Goal: Transaction & Acquisition: Purchase product/service

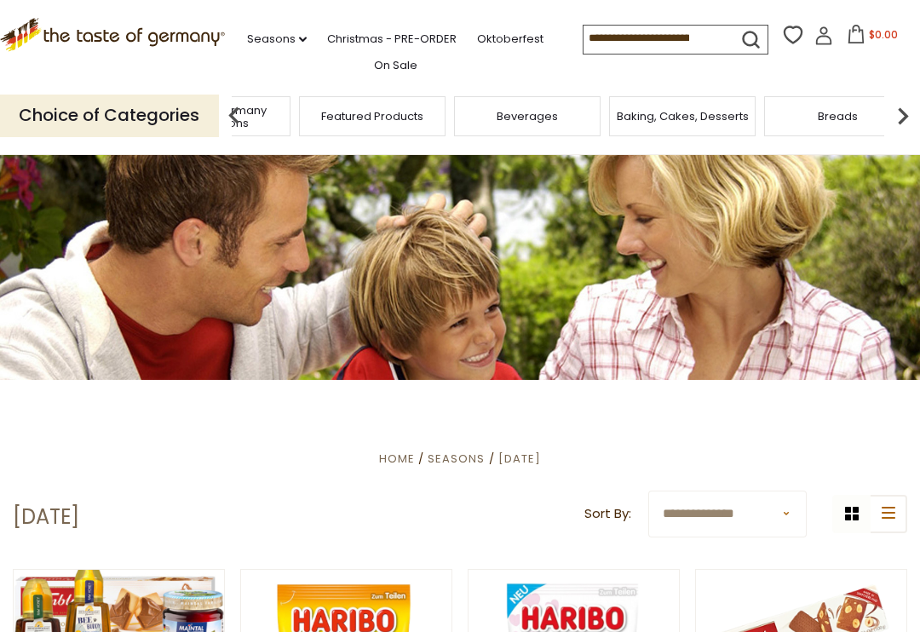
click at [285, 118] on span "Taste of Germany Collections" at bounding box center [217, 117] width 136 height 26
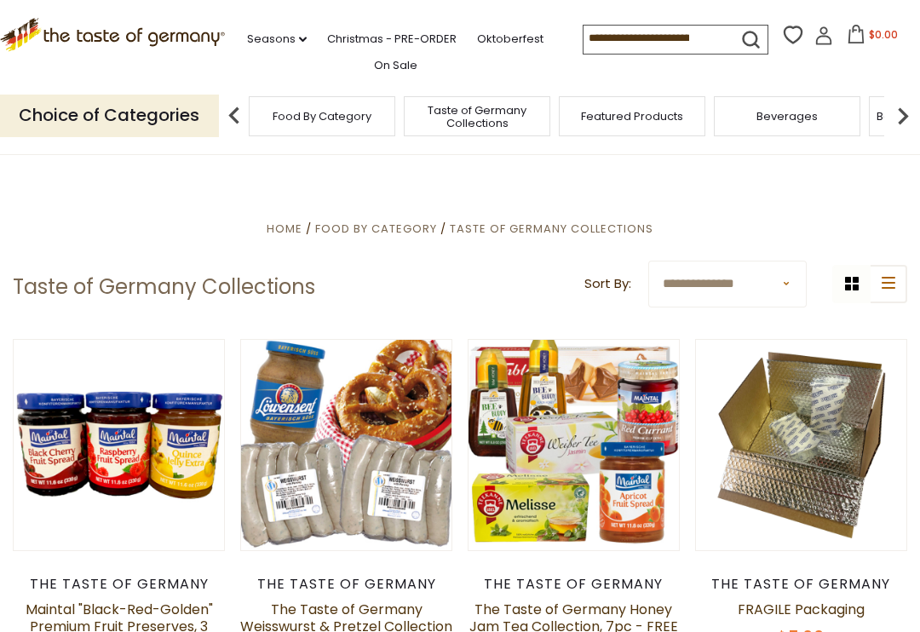
click at [375, 227] on span "Food By Category" at bounding box center [376, 229] width 122 height 16
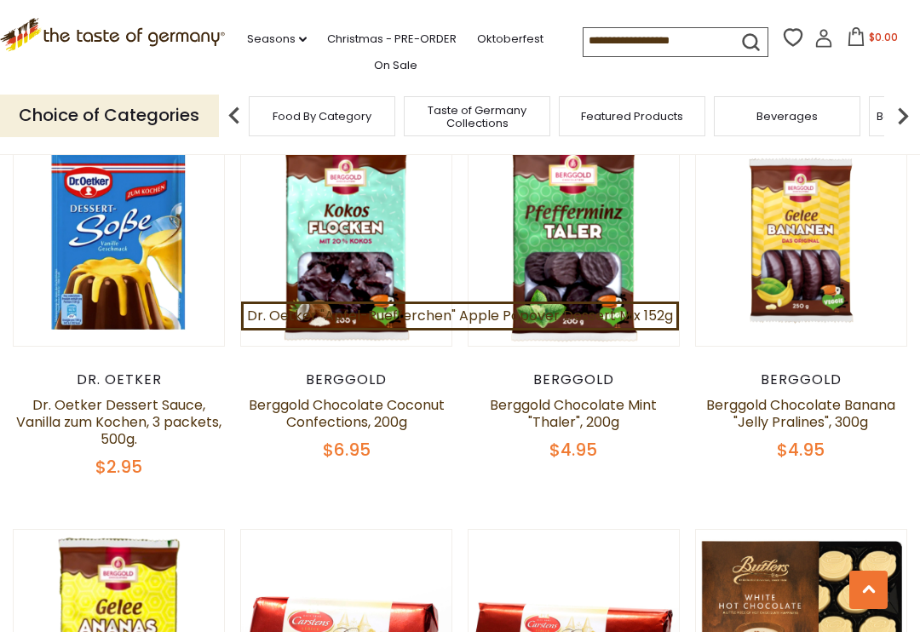
scroll to position [1801, 0]
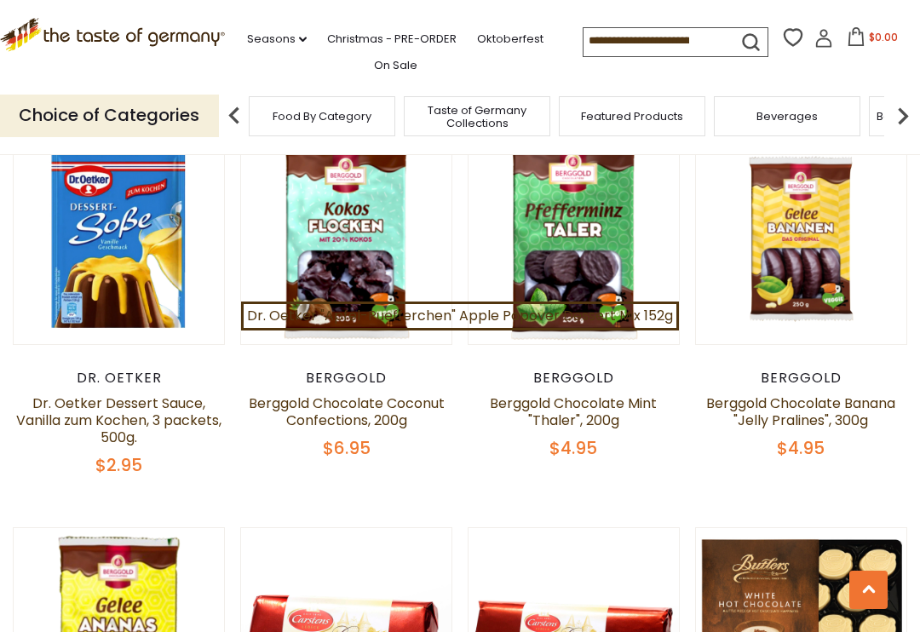
click at [583, 43] on input at bounding box center [655, 40] width 144 height 24
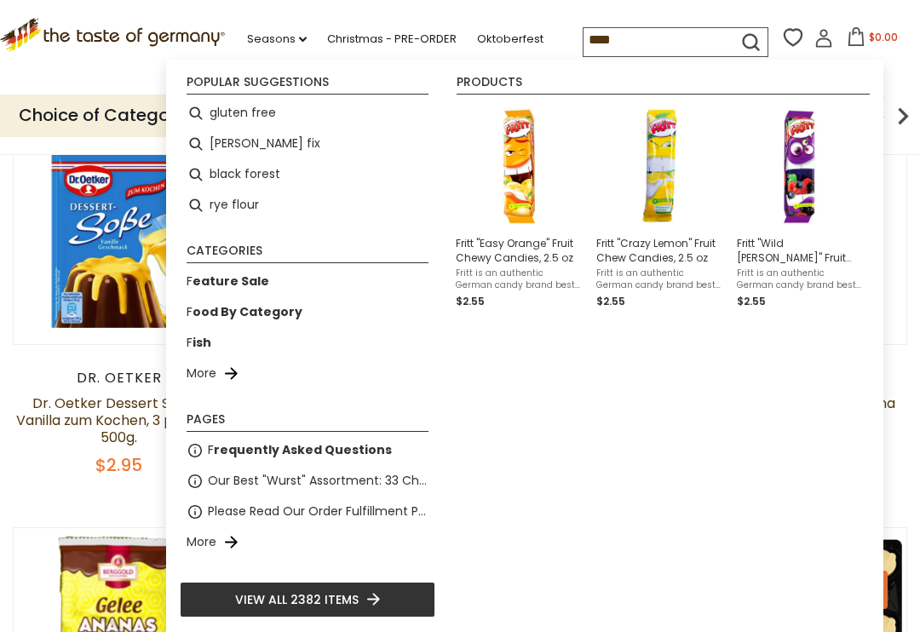
type input "*****"
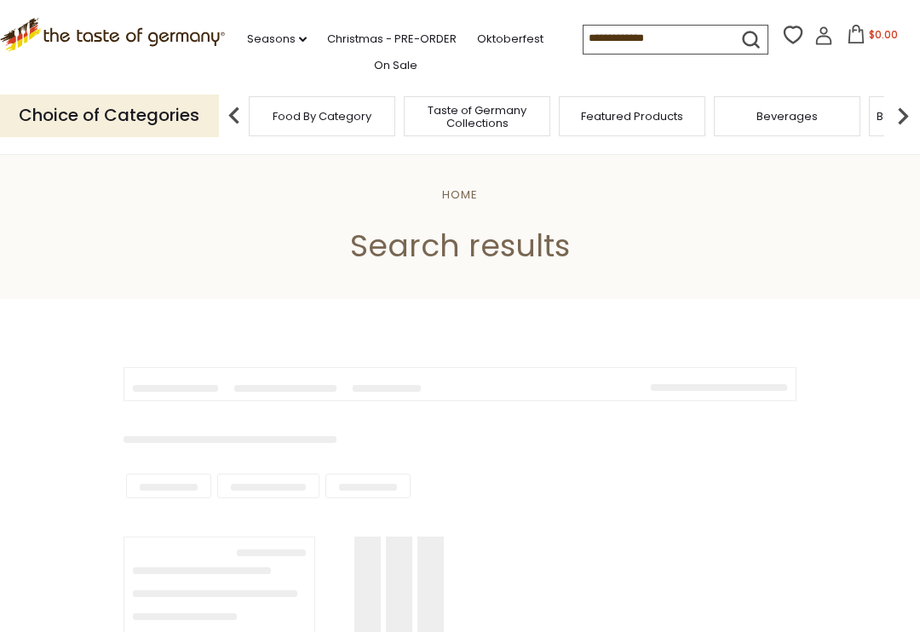
type input "*****"
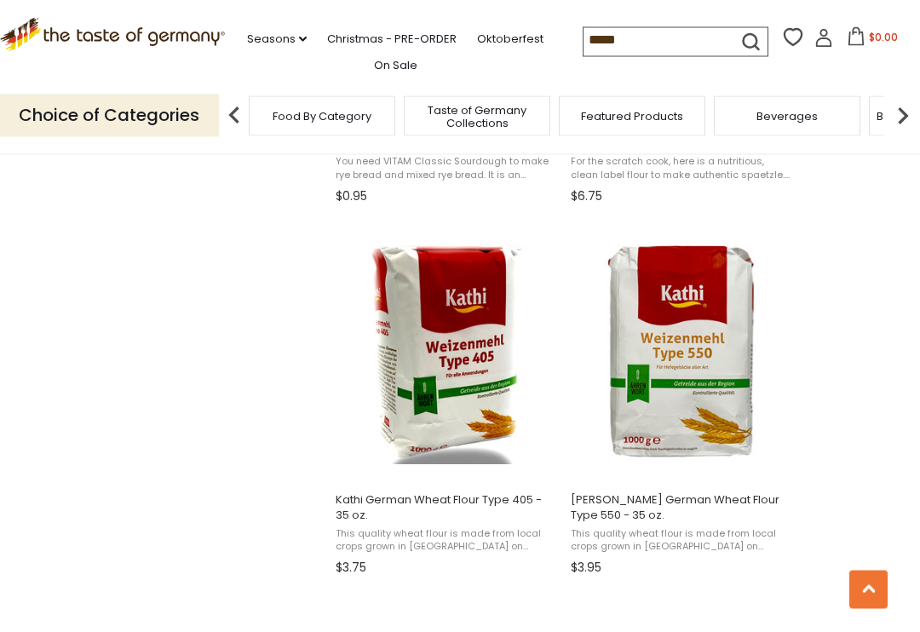
scroll to position [2104, 0]
click at [715, 516] on span "[PERSON_NAME] German Wheat Flour Type 550 - 35 oz." at bounding box center [681, 507] width 221 height 31
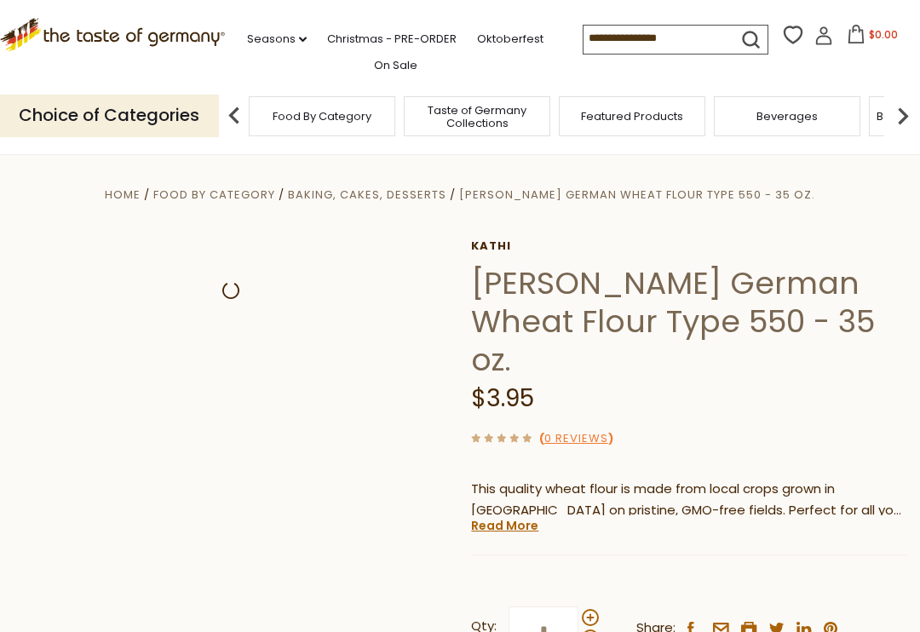
scroll to position [86, 0]
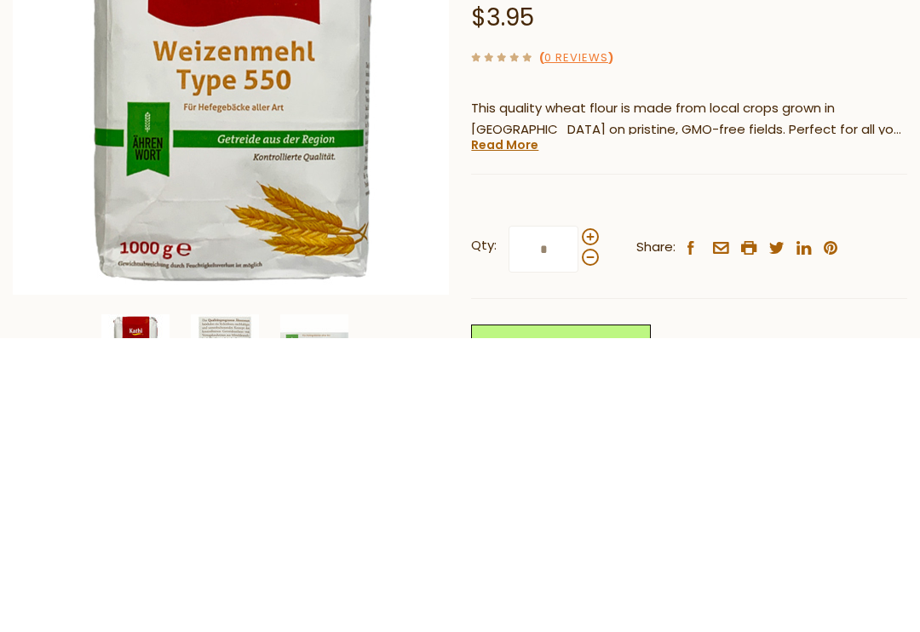
click at [499, 431] on link "Read More" at bounding box center [504, 439] width 67 height 17
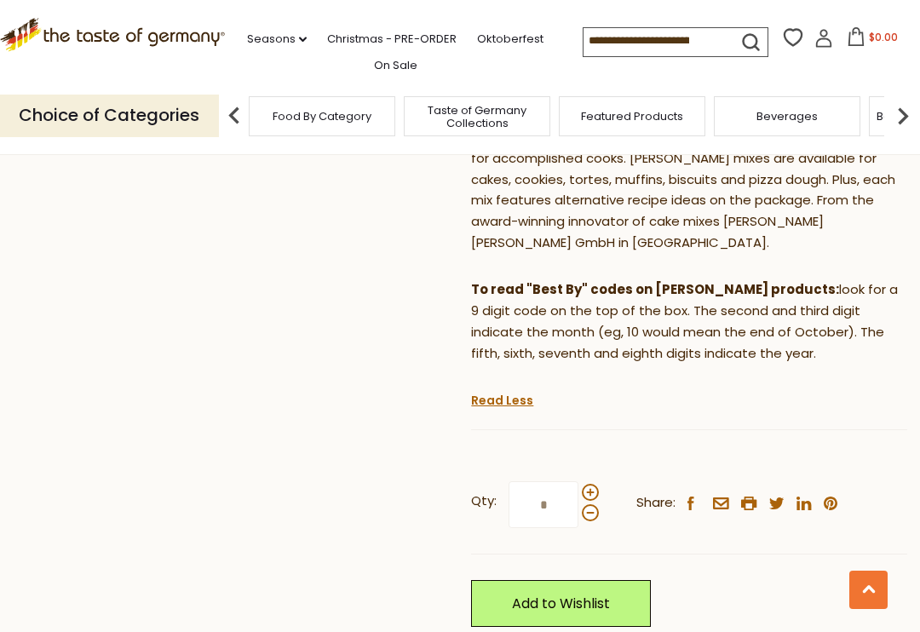
scroll to position [676, 0]
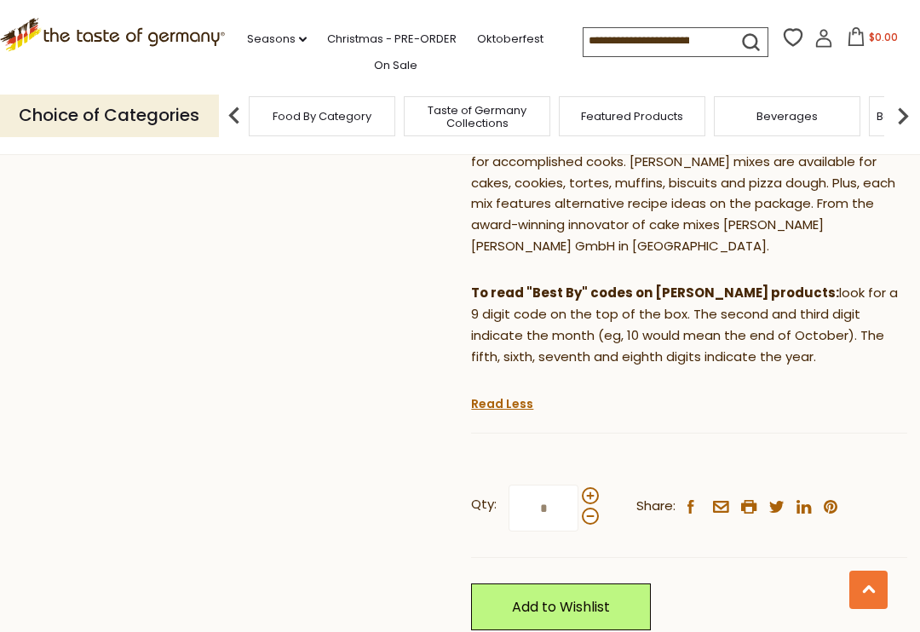
click at [527, 583] on link "Add to Wishlist" at bounding box center [561, 606] width 180 height 47
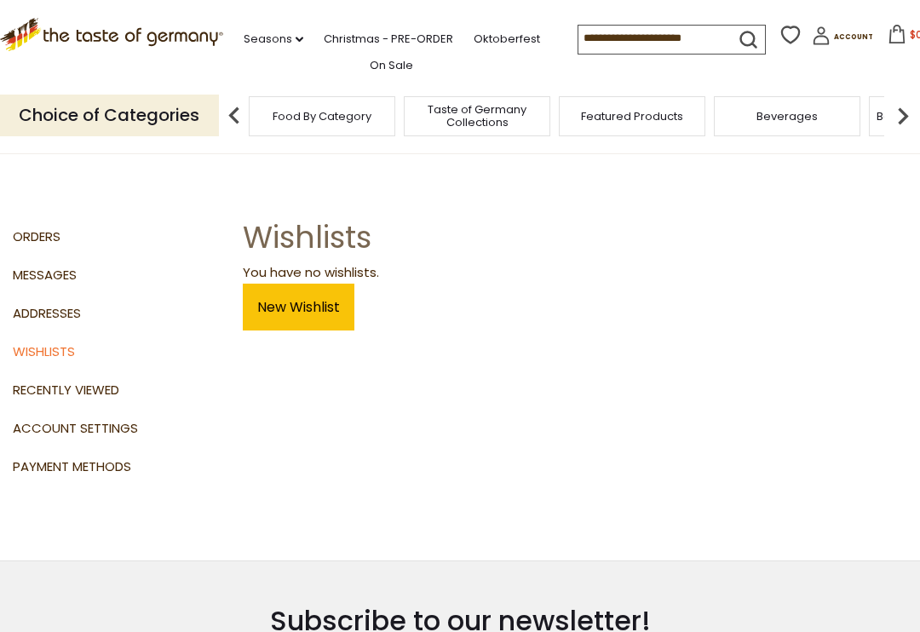
click at [578, 37] on input at bounding box center [650, 38] width 144 height 24
type input "*****"
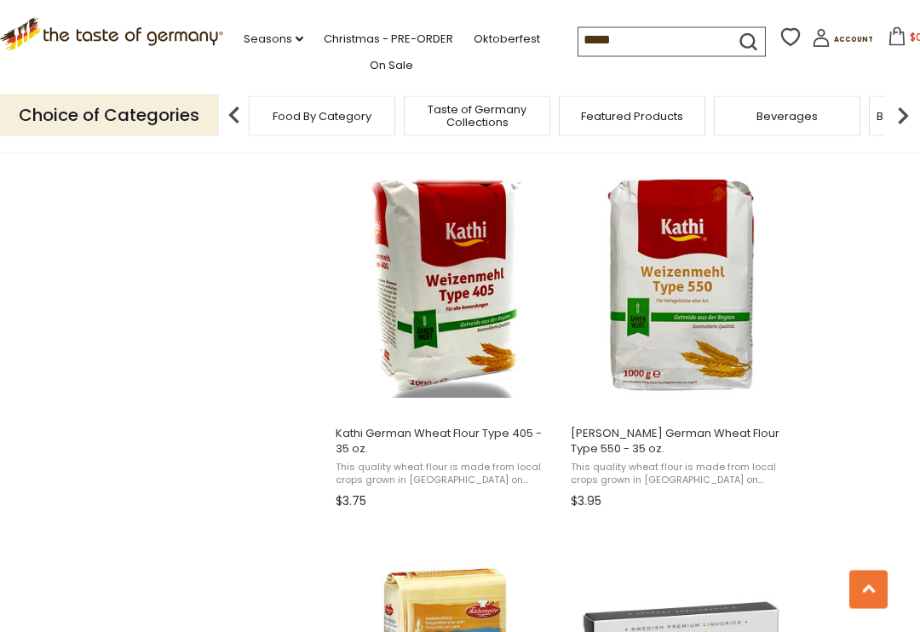
scroll to position [2171, 0]
click at [732, 399] on button "View product" at bounding box center [680, 394] width 224 height 37
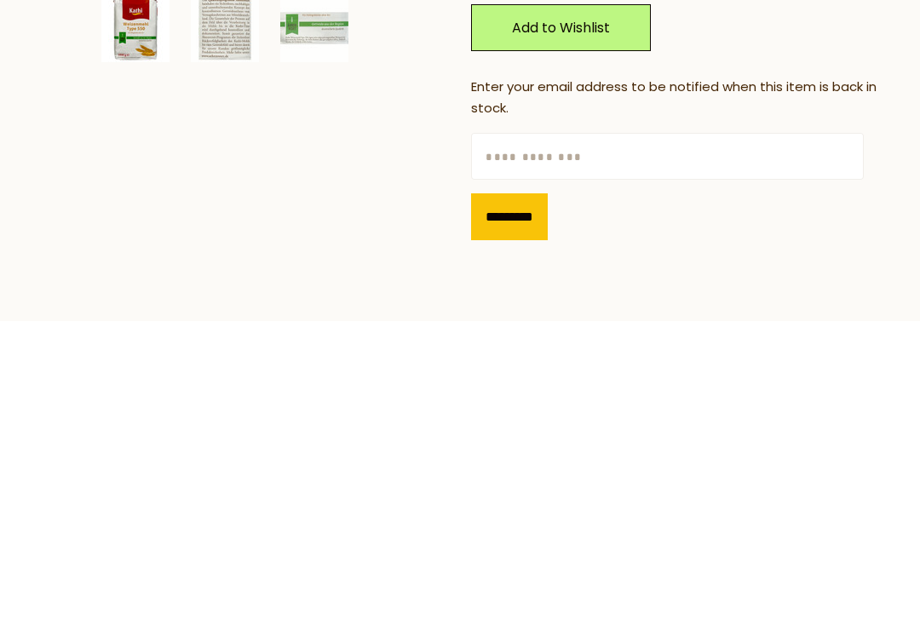
type input "*"
click at [582, 192] on span at bounding box center [590, 183] width 17 height 17
click at [578, 219] on input "Qty:" at bounding box center [543, 195] width 70 height 47
click at [587, 192] on span at bounding box center [590, 183] width 17 height 17
click at [578, 219] on input "*" at bounding box center [543, 195] width 70 height 47
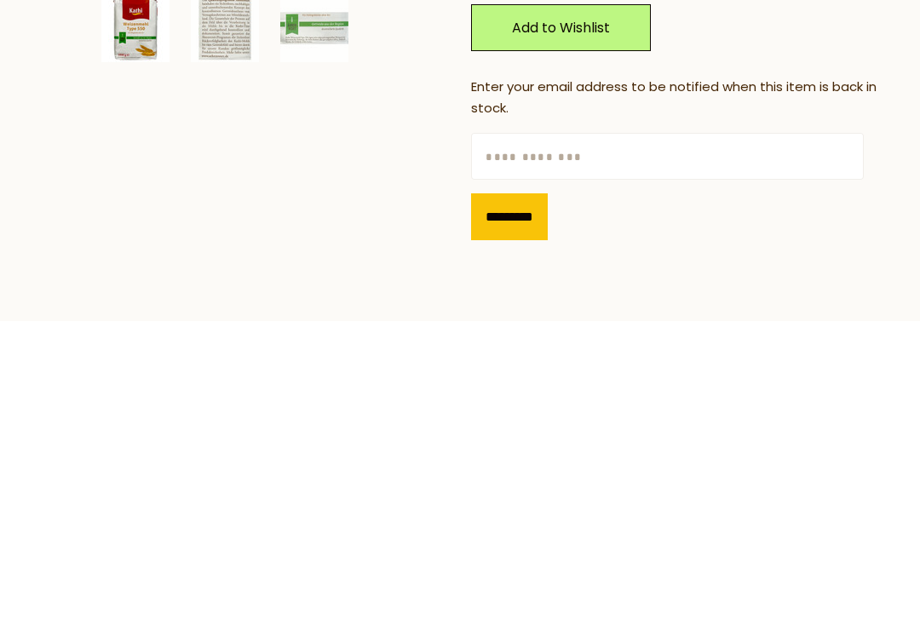
click at [583, 212] on span at bounding box center [590, 203] width 17 height 17
click at [578, 219] on input "*" at bounding box center [543, 195] width 70 height 47
type input "*"
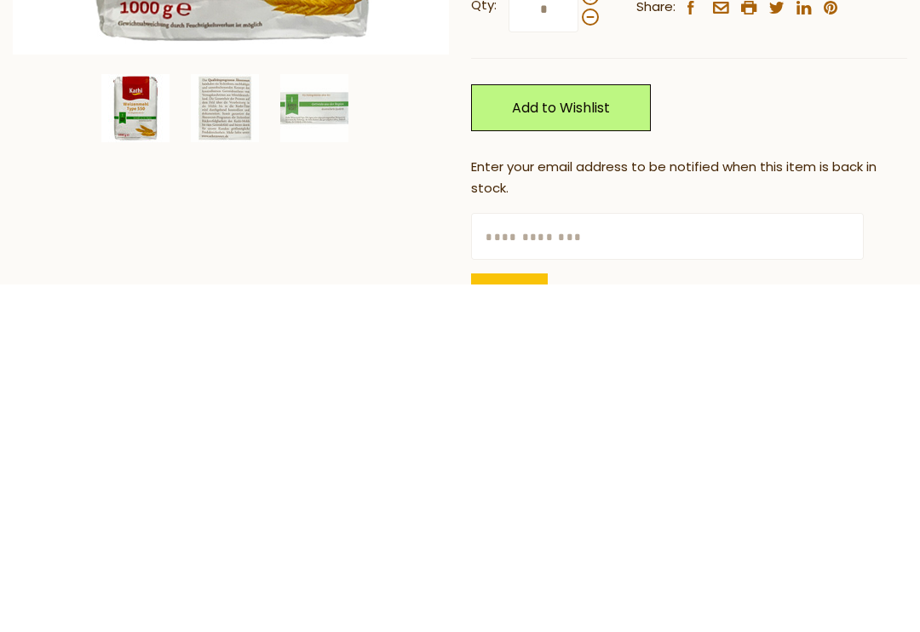
scroll to position [277, 0]
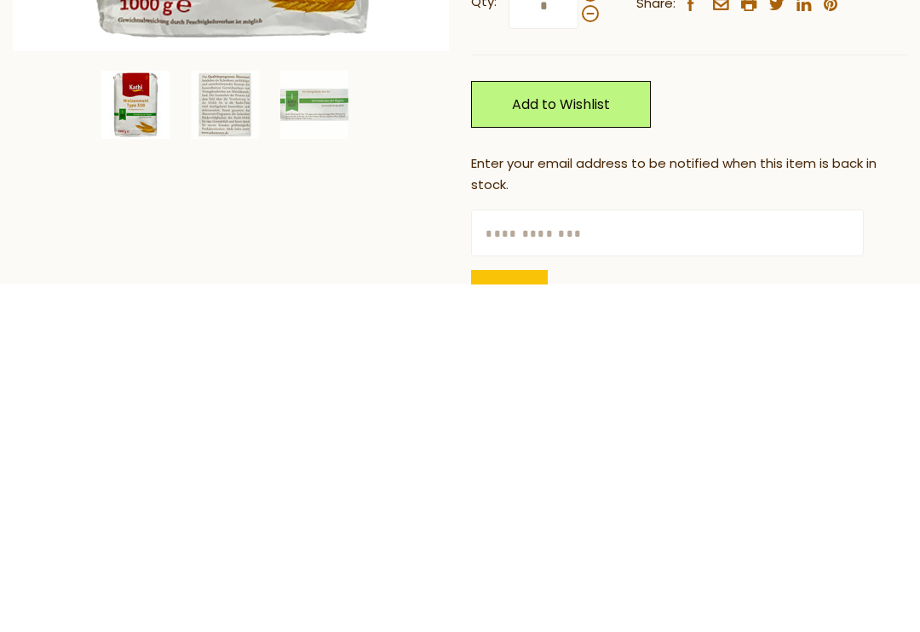
click at [491, 557] on input "text" at bounding box center [667, 580] width 392 height 47
type input "**********"
click at [519, 617] on input "*********" at bounding box center [509, 640] width 77 height 47
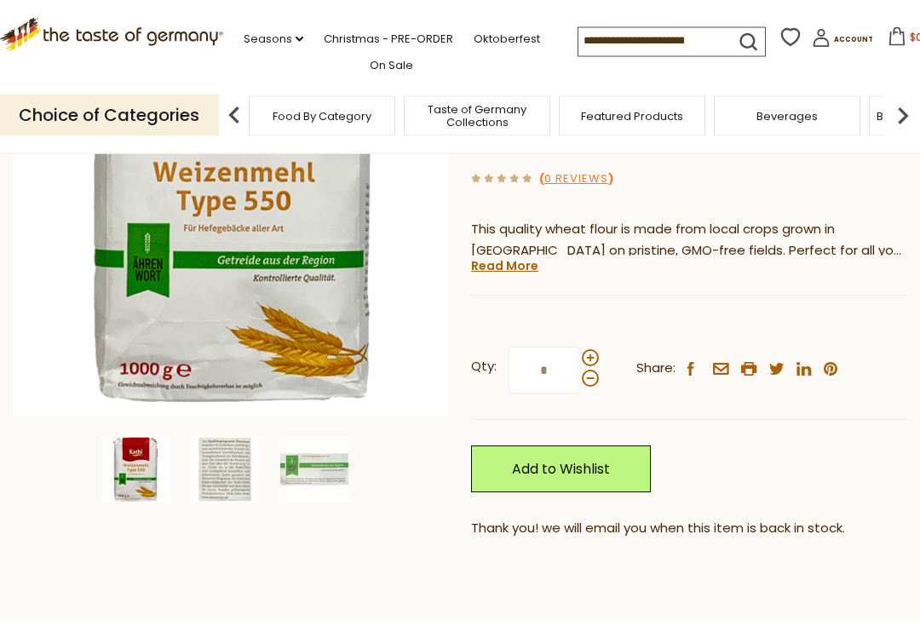
scroll to position [260, 0]
click at [531, 445] on link "Add to Wishlist" at bounding box center [561, 468] width 180 height 47
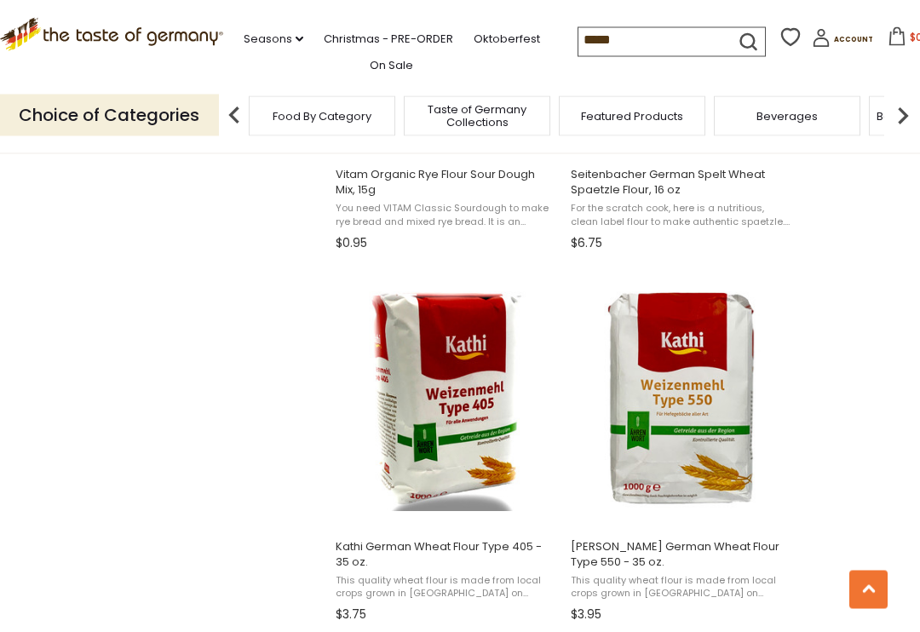
scroll to position [2058, 0]
click at [713, 547] on span "[PERSON_NAME] German Wheat Flour Type 550 - 35 oz." at bounding box center [681, 554] width 221 height 31
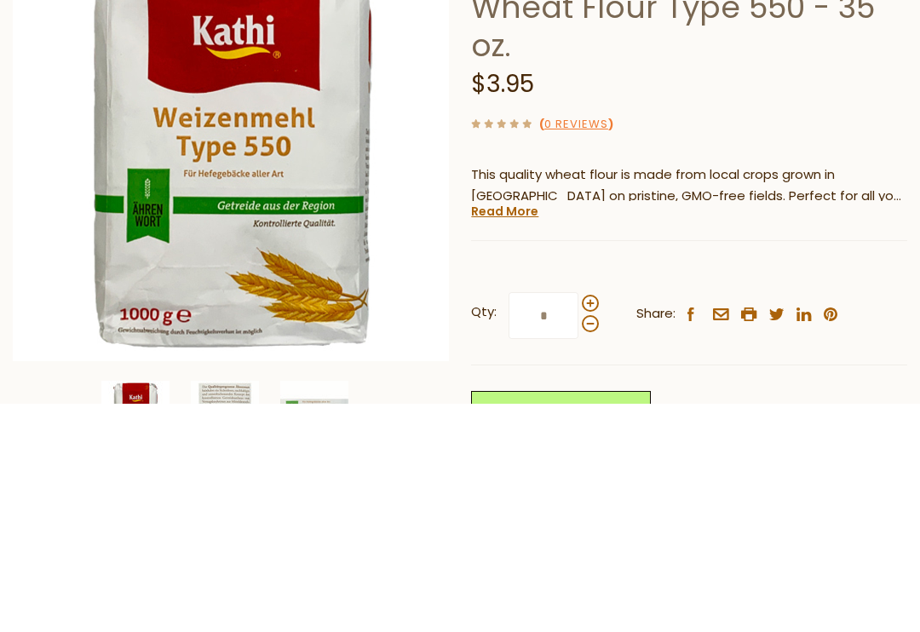
click at [499, 431] on link "Read More" at bounding box center [504, 439] width 67 height 17
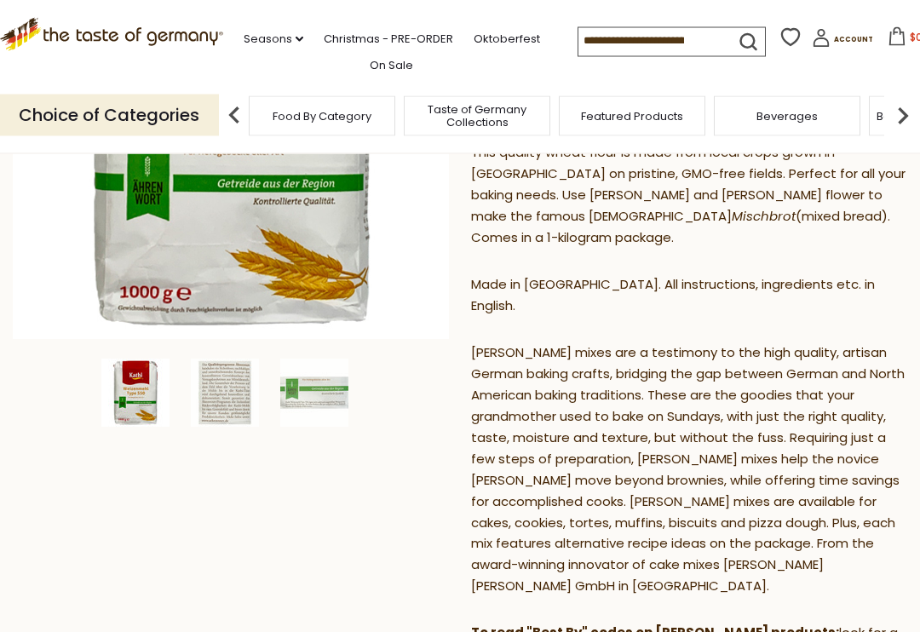
scroll to position [316, 0]
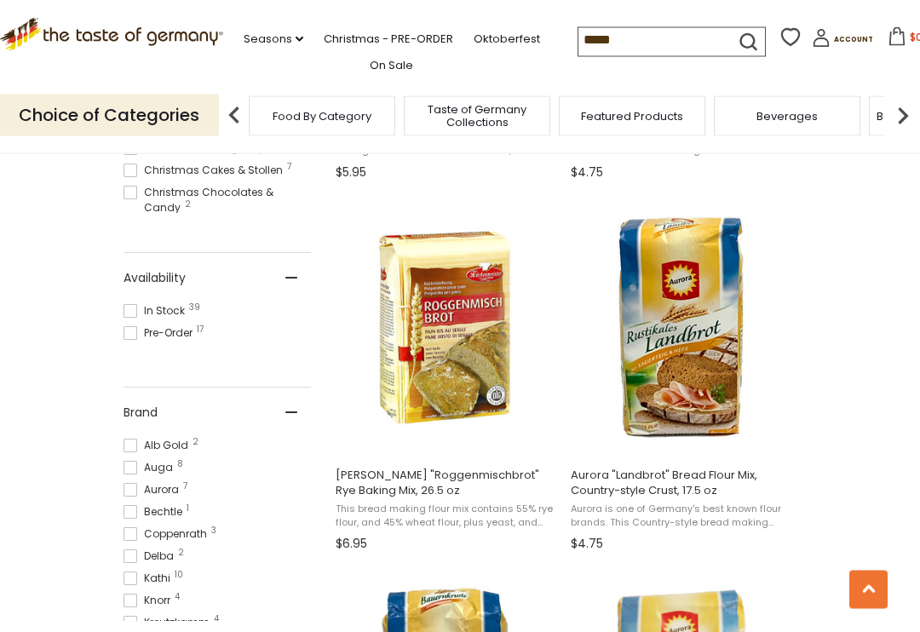
scroll to position [642, 0]
click at [445, 390] on img "Kuchenmeister" at bounding box center [446, 328] width 226 height 226
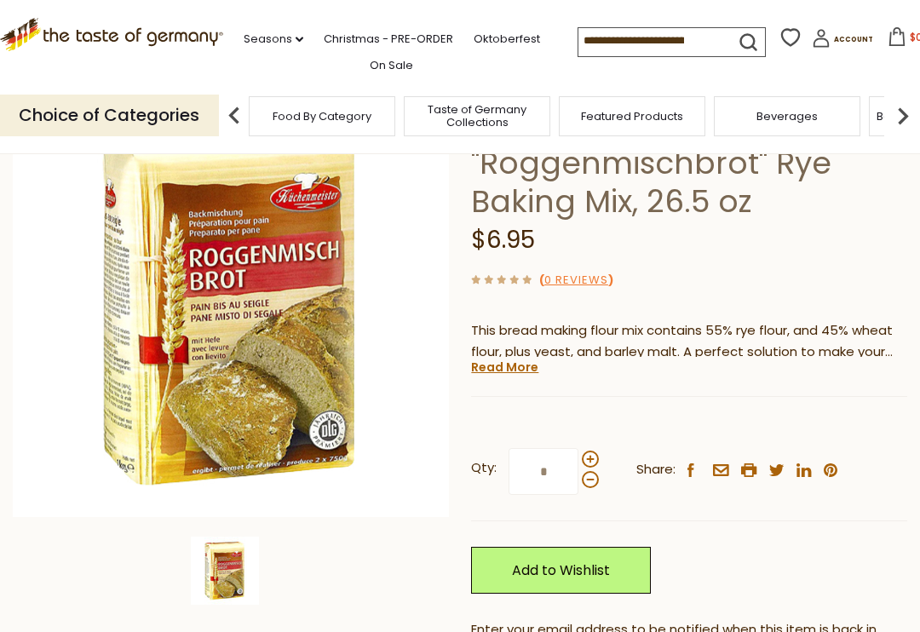
scroll to position [129, 0]
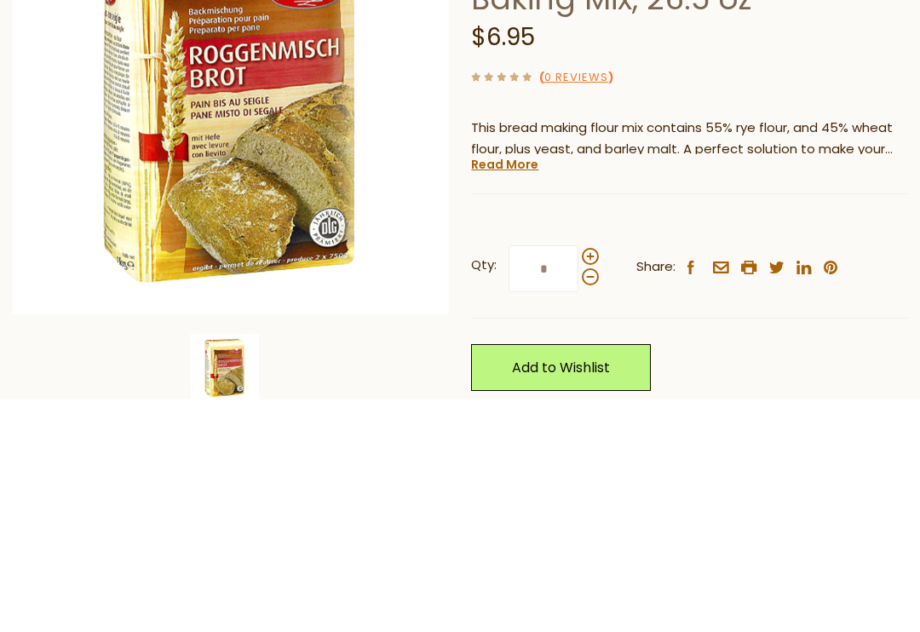
click at [497, 388] on link "Read More" at bounding box center [504, 396] width 67 height 17
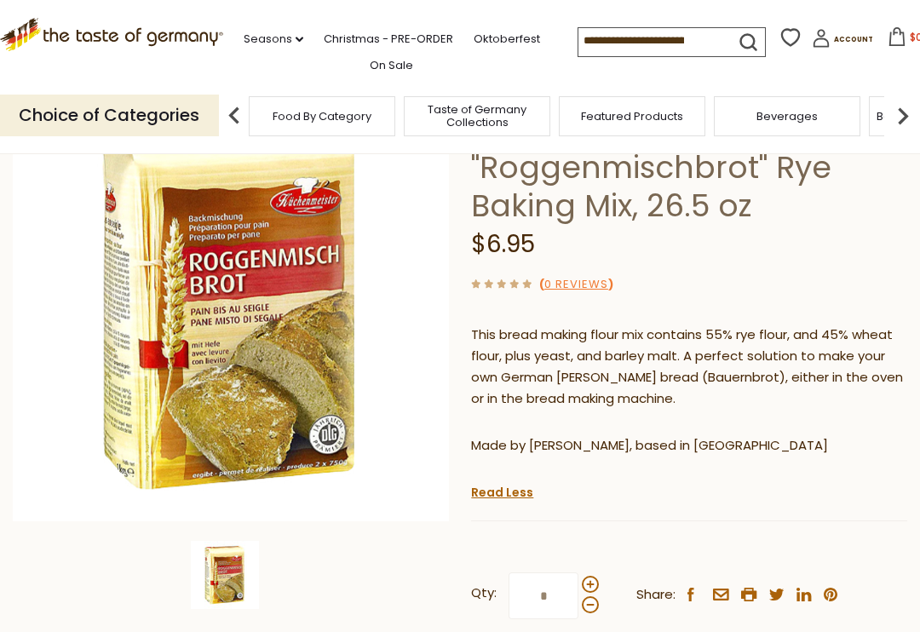
scroll to position [153, 0]
click at [131, 350] on img at bounding box center [231, 304] width 436 height 436
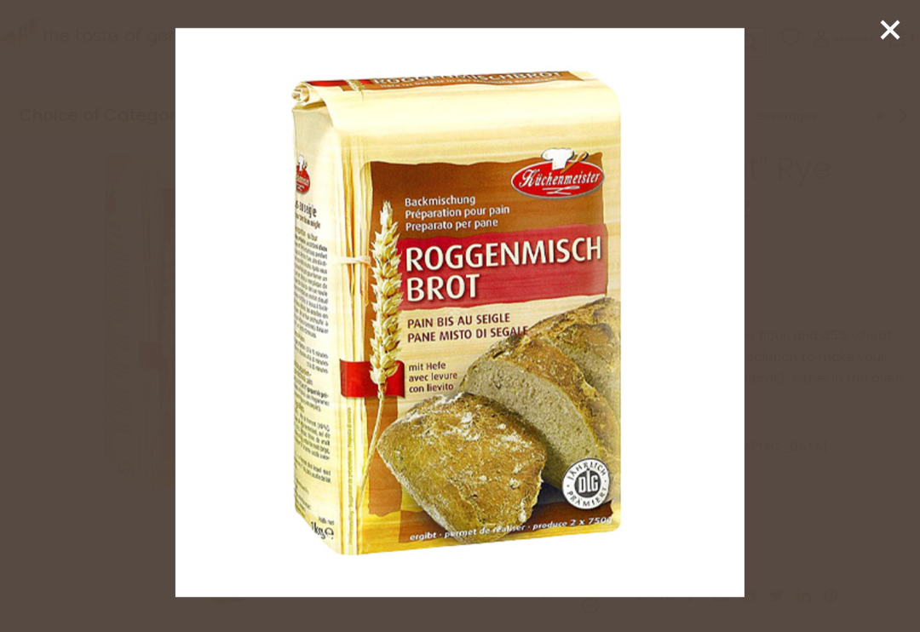
click at [890, 37] on icon at bounding box center [890, 30] width 26 height 26
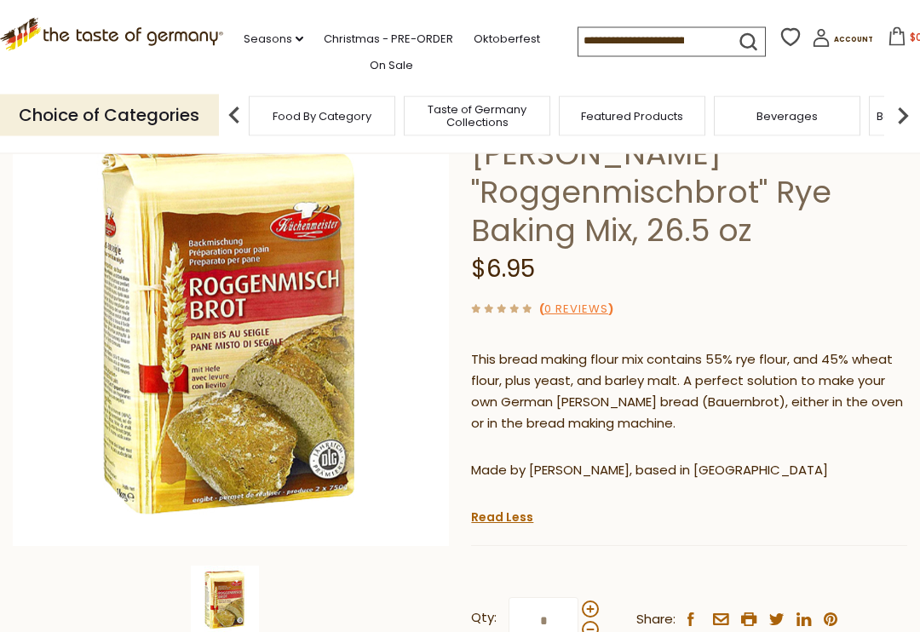
scroll to position [0, 0]
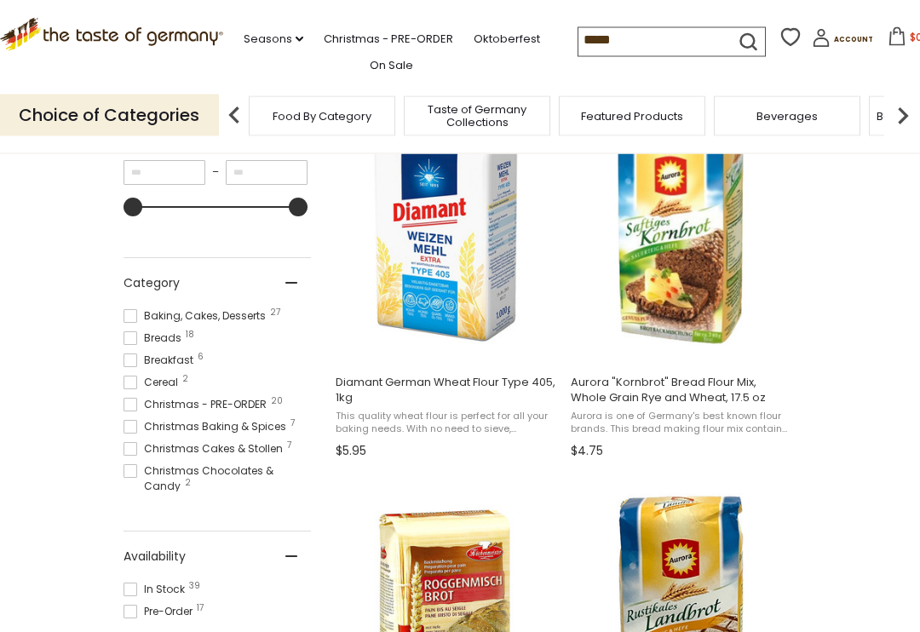
click at [578, 47] on input "*****" at bounding box center [650, 40] width 144 height 24
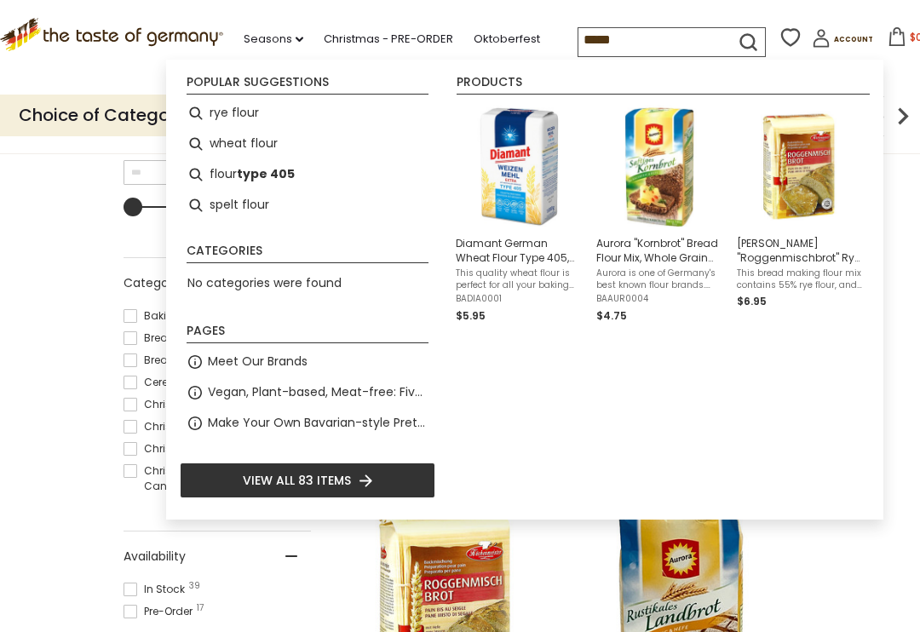
scroll to position [363, 0]
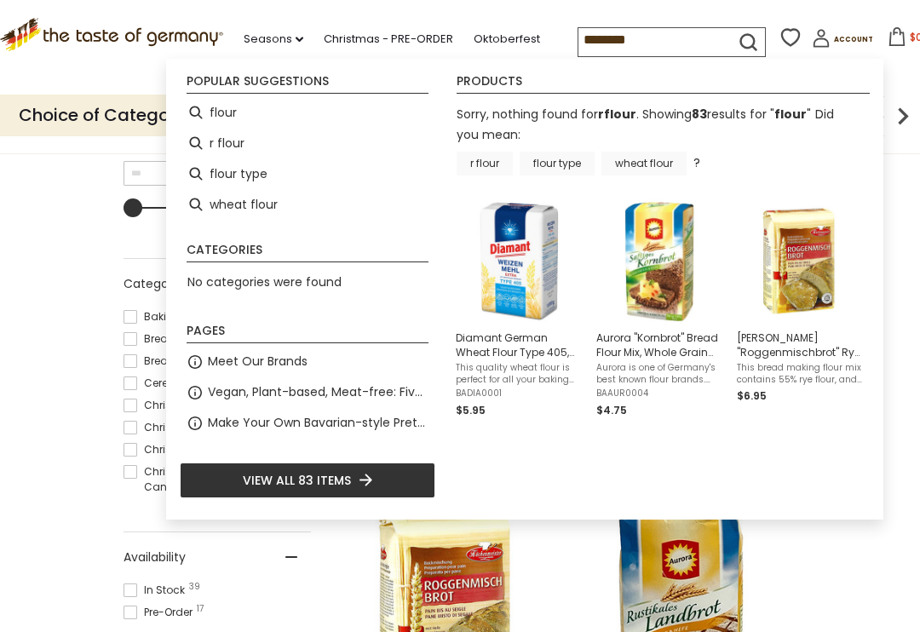
type input "*********"
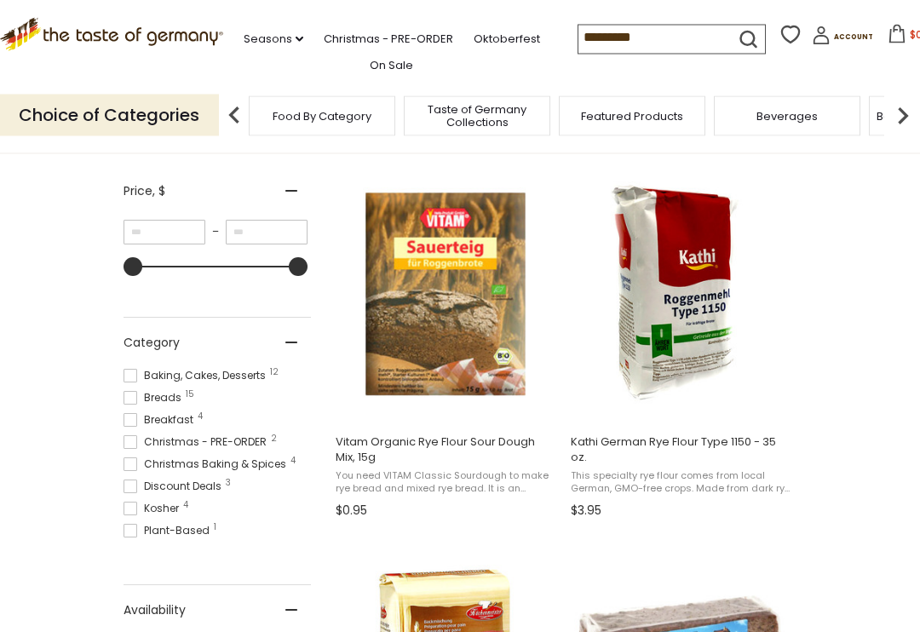
scroll to position [304, 0]
click at [729, 325] on img "Kathi German Rye Flour Type 1150 - 35 oz." at bounding box center [681, 294] width 226 height 226
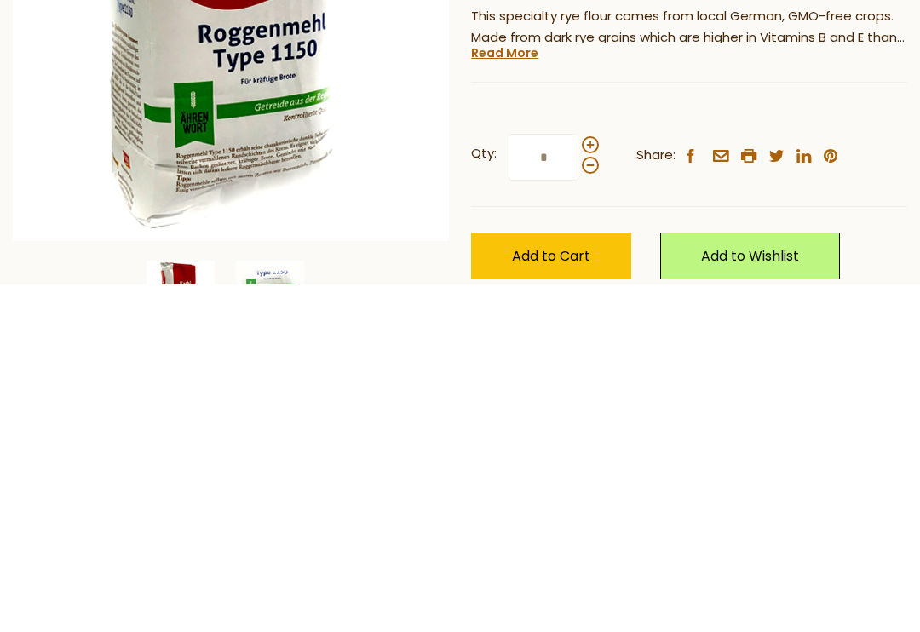
scroll to position [94, 0]
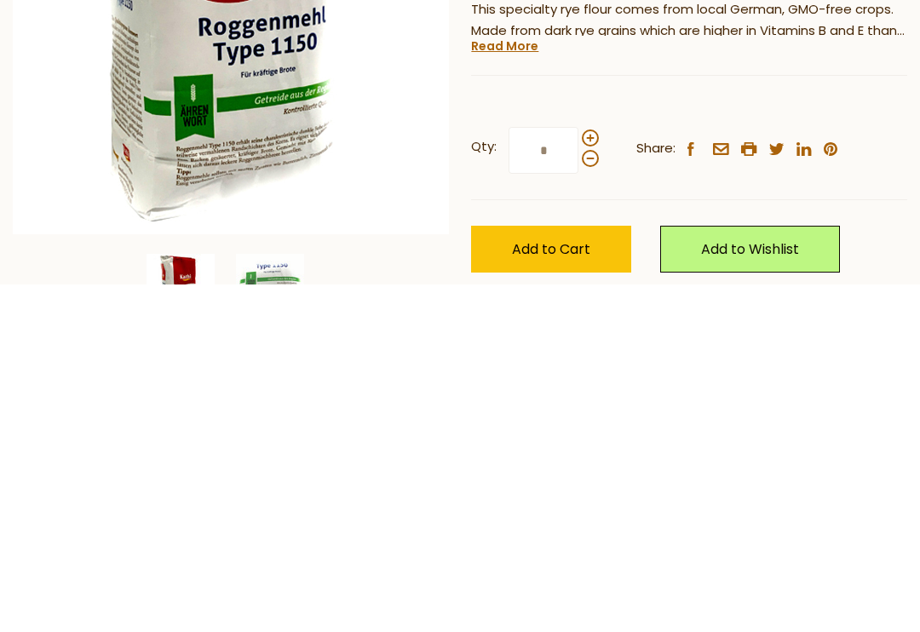
click at [588, 477] on span at bounding box center [590, 485] width 17 height 17
click at [578, 474] on input "*" at bounding box center [543, 497] width 70 height 47
click at [585, 497] on span at bounding box center [590, 505] width 17 height 17
click at [578, 474] on input "*" at bounding box center [543, 497] width 70 height 47
type input "*"
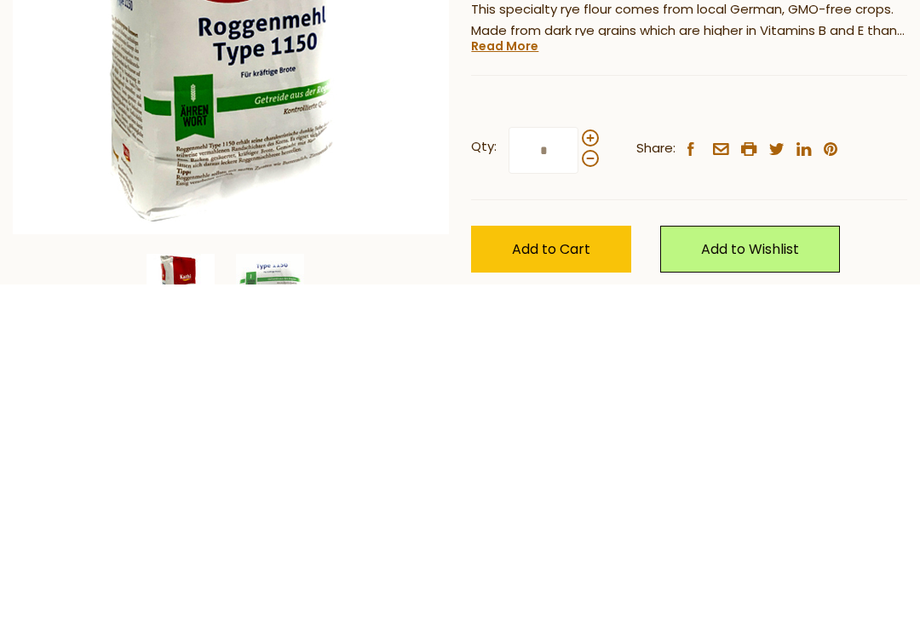
type input "*"
click at [546, 587] on span "Add to Cart" at bounding box center [551, 597] width 78 height 20
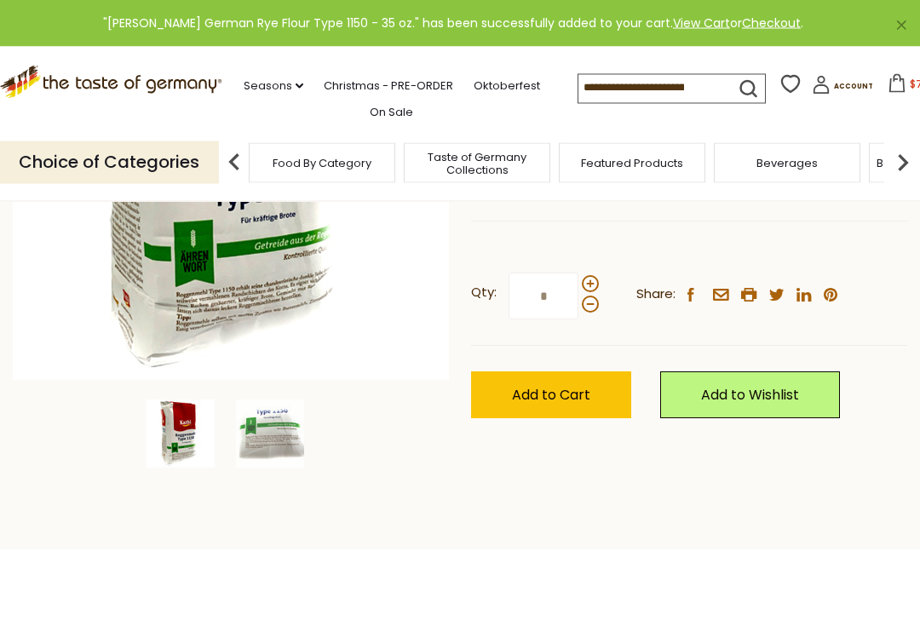
scroll to position [278, 0]
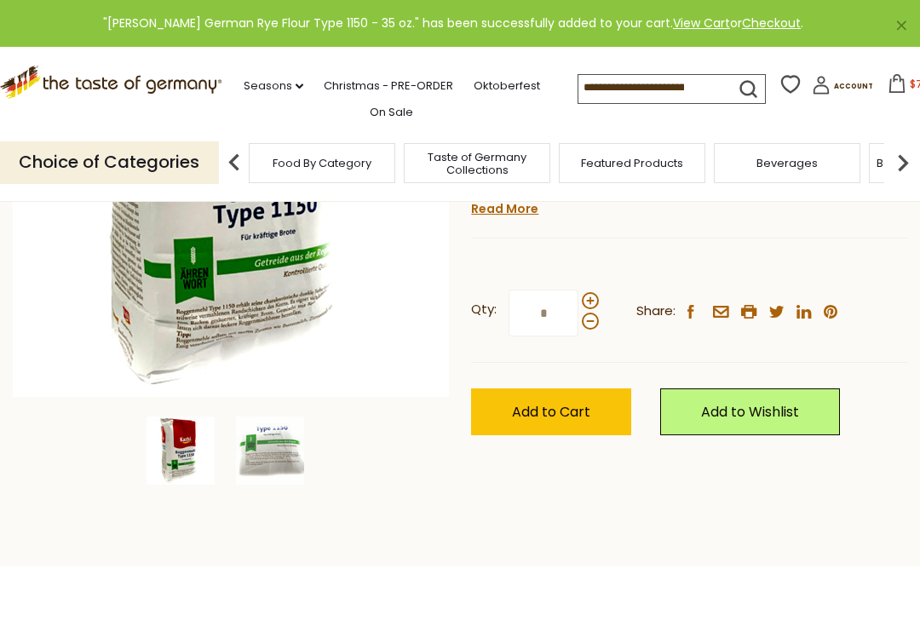
click at [255, 449] on img at bounding box center [270, 450] width 68 height 68
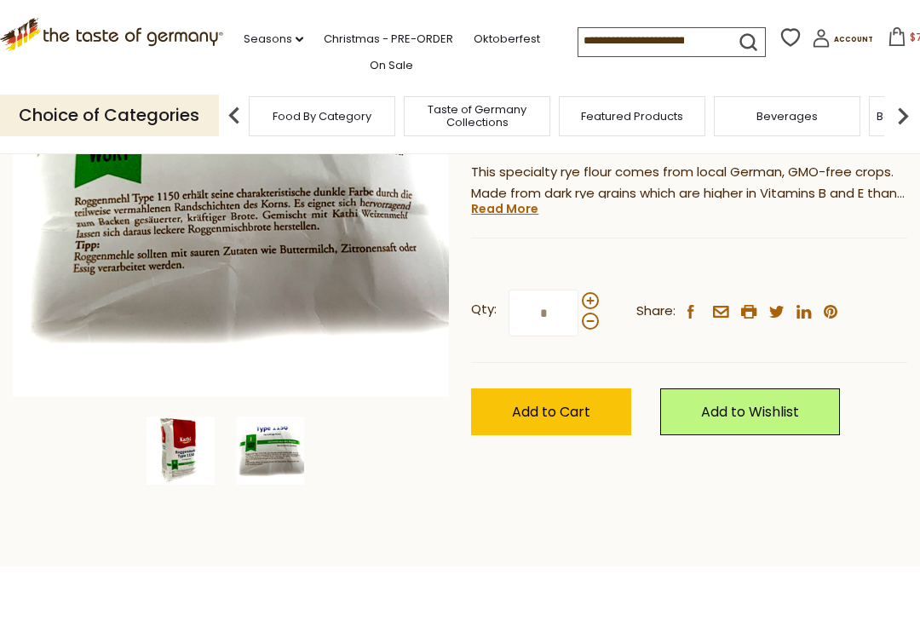
click at [168, 440] on img at bounding box center [180, 450] width 68 height 68
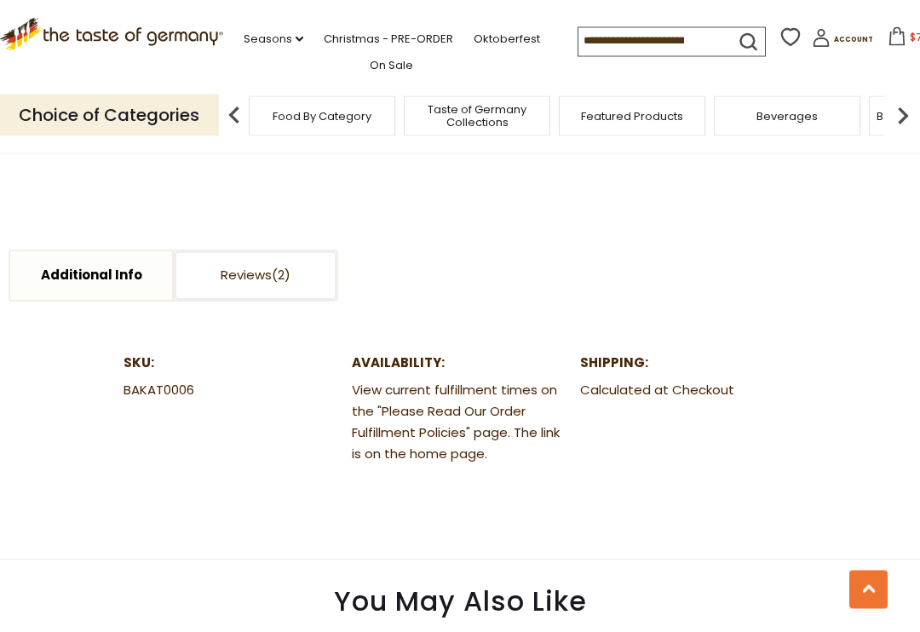
scroll to position [736, 0]
click at [244, 274] on link "Reviews" at bounding box center [256, 275] width 162 height 49
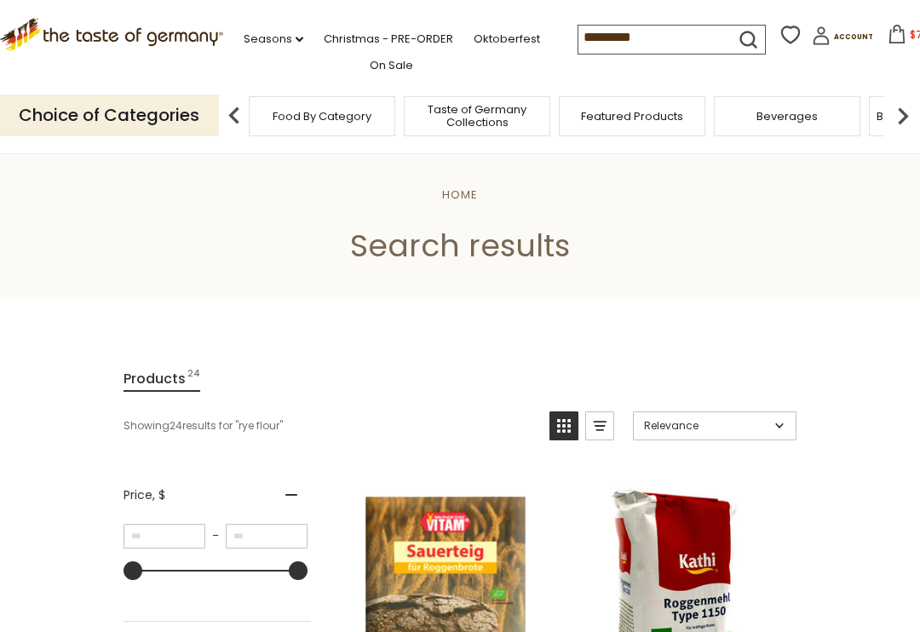
scroll to position [327, 0]
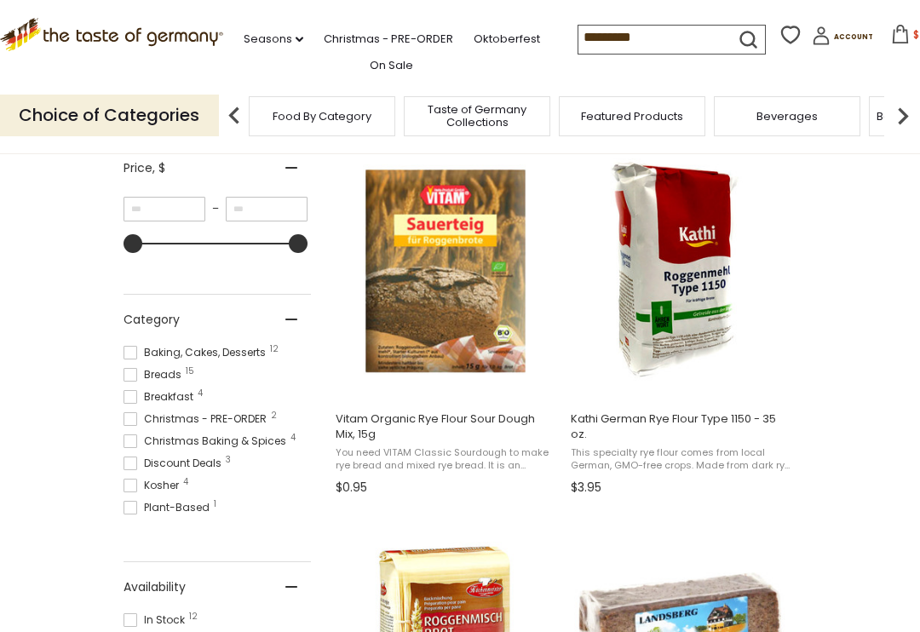
click at [578, 41] on input "*********" at bounding box center [650, 38] width 144 height 24
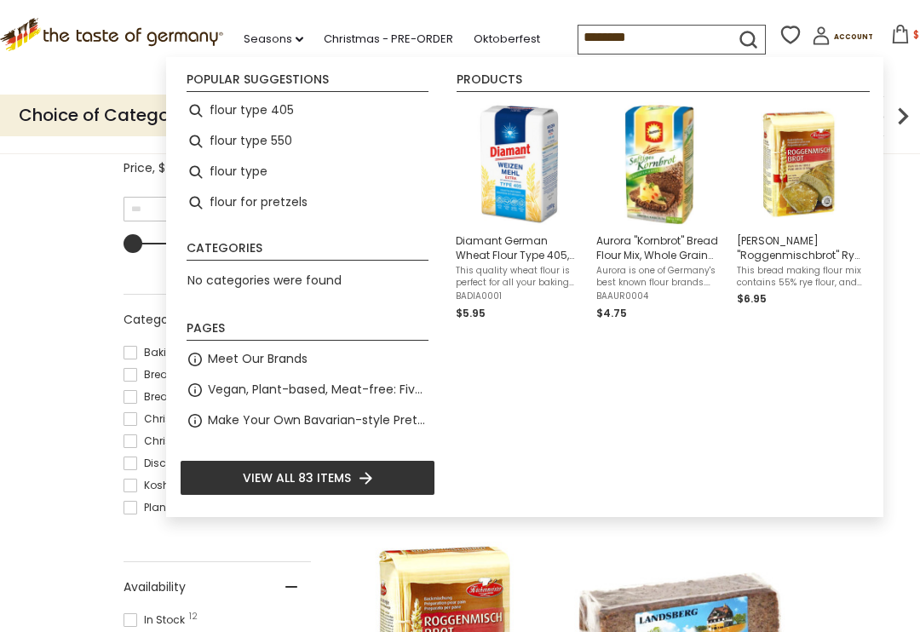
type input "*********"
